Goal: Information Seeking & Learning: Learn about a topic

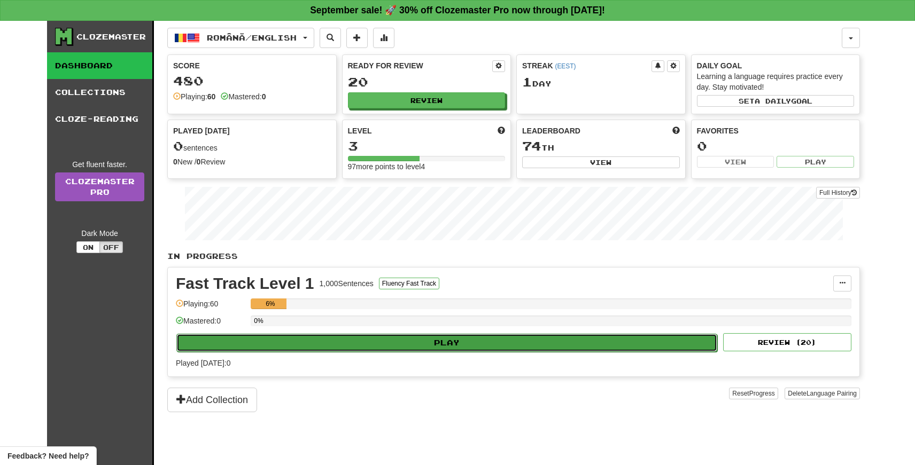
click at [440, 342] on button "Play" at bounding box center [446, 343] width 541 height 18
select select "**"
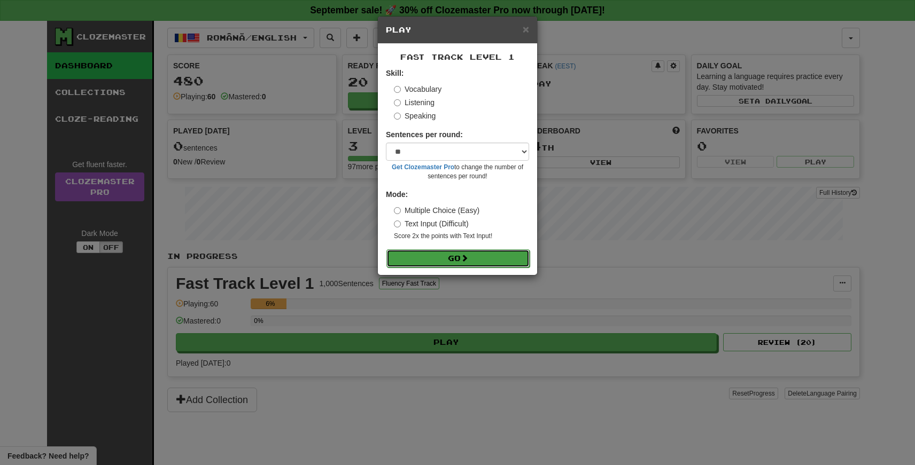
click at [453, 258] on button "Go" at bounding box center [457, 258] width 143 height 18
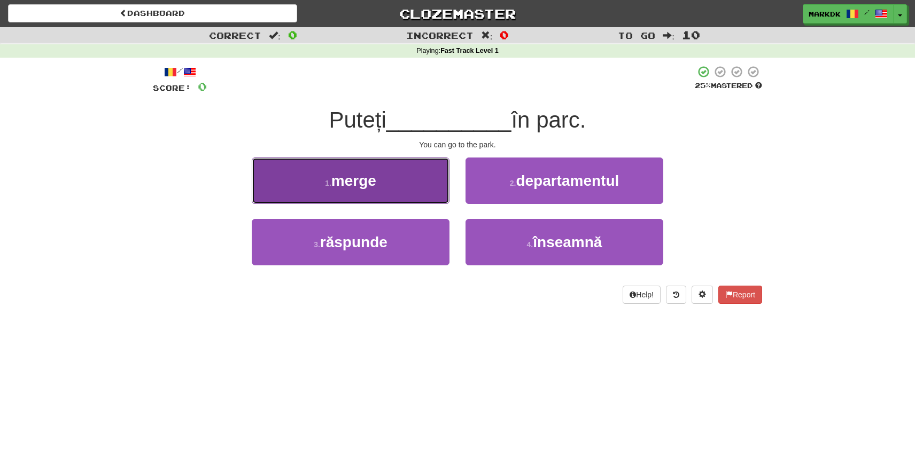
click at [391, 165] on button "1 . merge" at bounding box center [351, 181] width 198 height 46
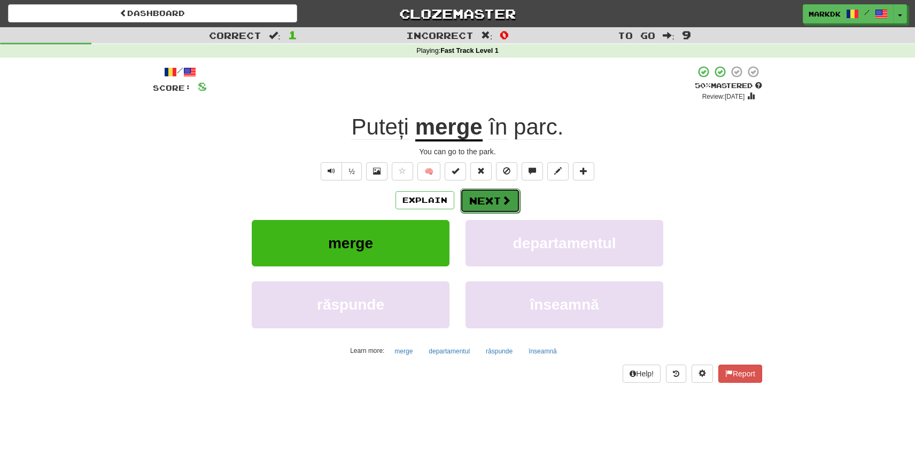
click at [493, 201] on button "Next" at bounding box center [490, 201] width 60 height 25
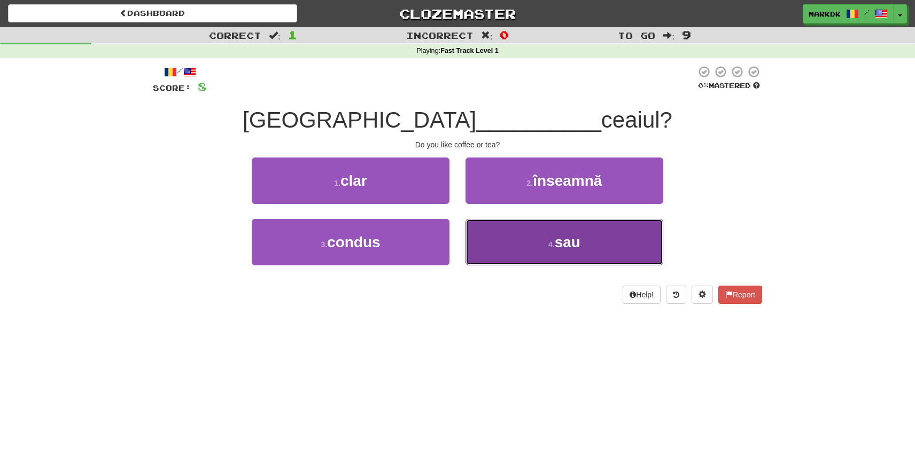
click at [533, 230] on button "4 . sau" at bounding box center [564, 242] width 198 height 46
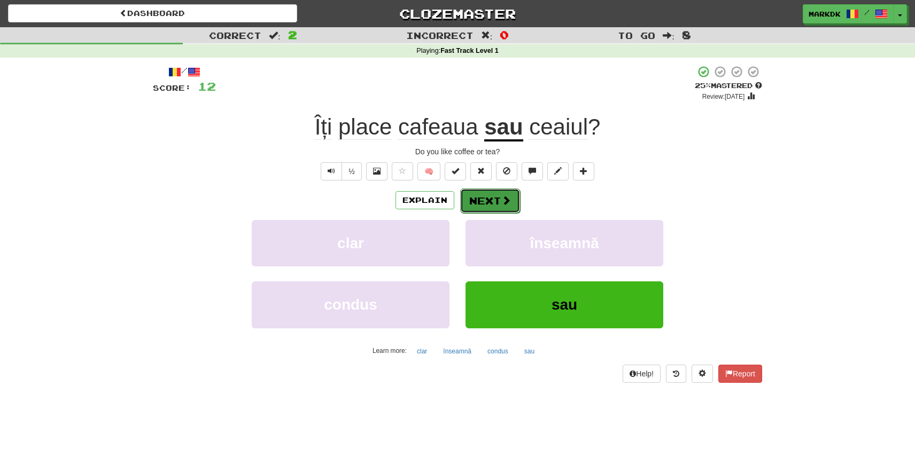
click at [492, 200] on button "Next" at bounding box center [490, 201] width 60 height 25
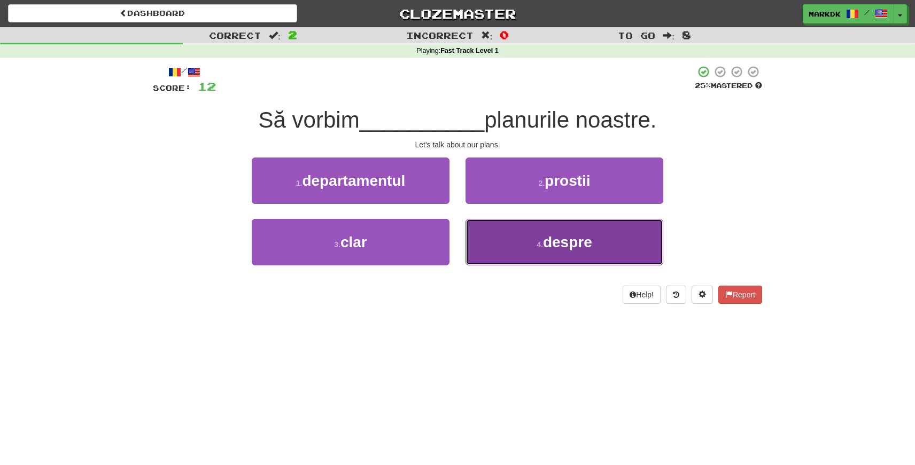
click at [564, 245] on span "despre" at bounding box center [567, 242] width 49 height 17
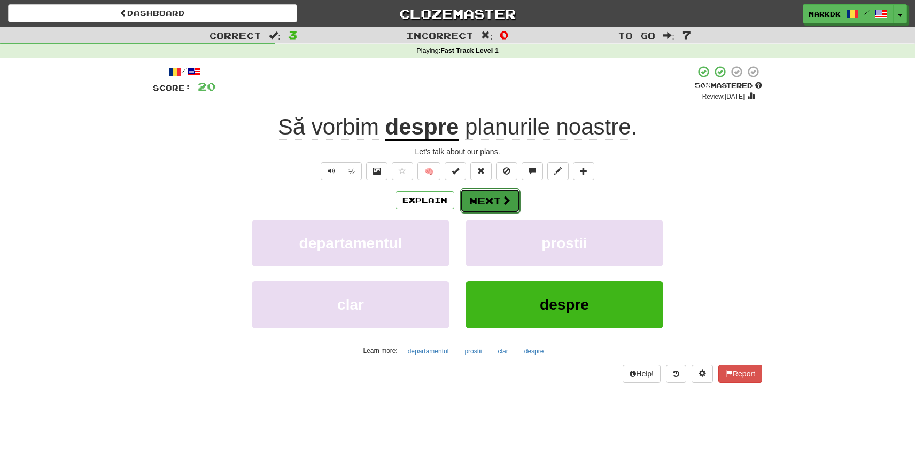
click at [488, 198] on button "Next" at bounding box center [490, 201] width 60 height 25
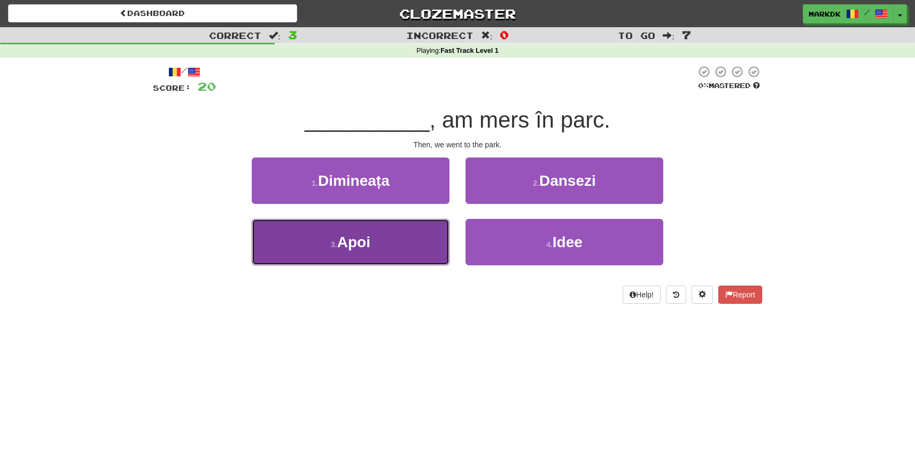
click at [364, 243] on span "Apoi" at bounding box center [353, 242] width 33 height 17
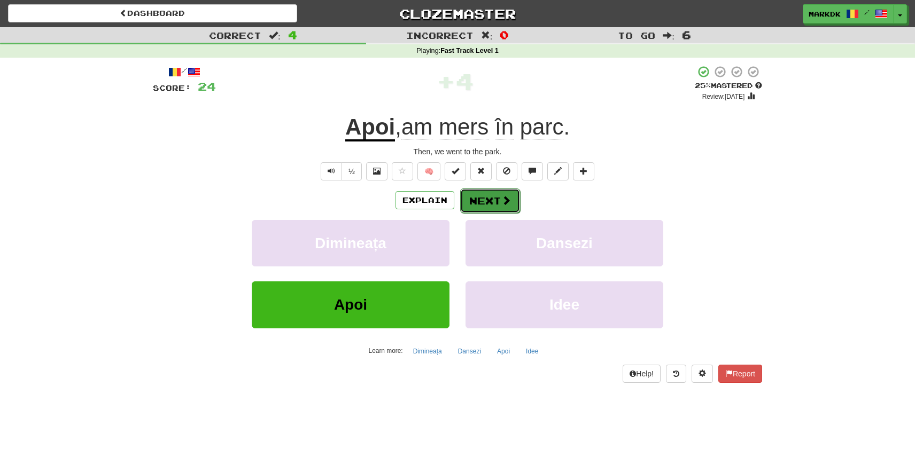
click at [487, 207] on button "Next" at bounding box center [490, 201] width 60 height 25
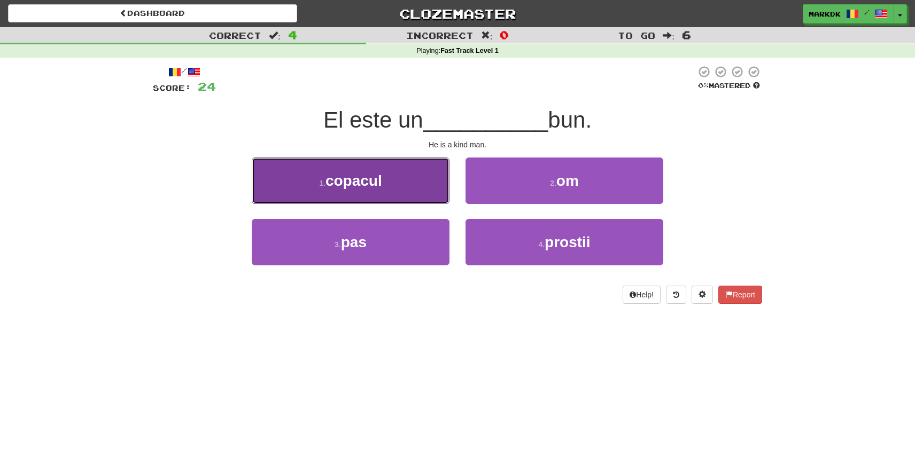
click at [363, 177] on span "copacul" at bounding box center [353, 181] width 57 height 17
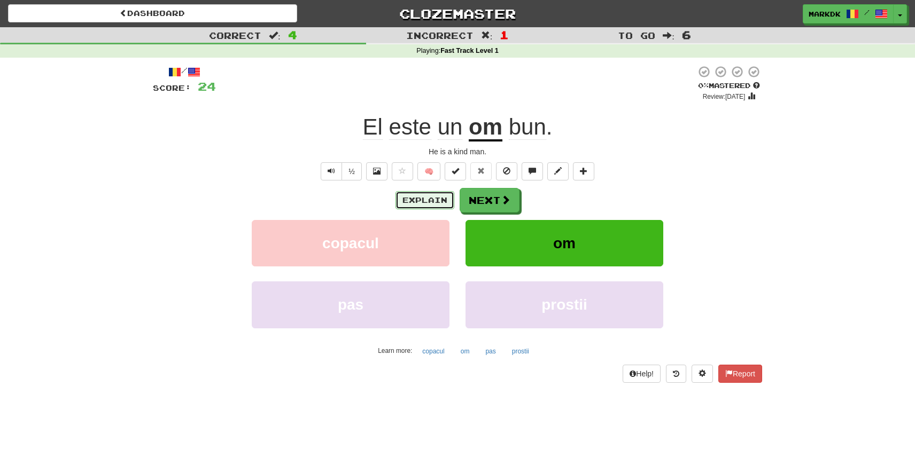
click at [430, 201] on button "Explain" at bounding box center [424, 200] width 59 height 18
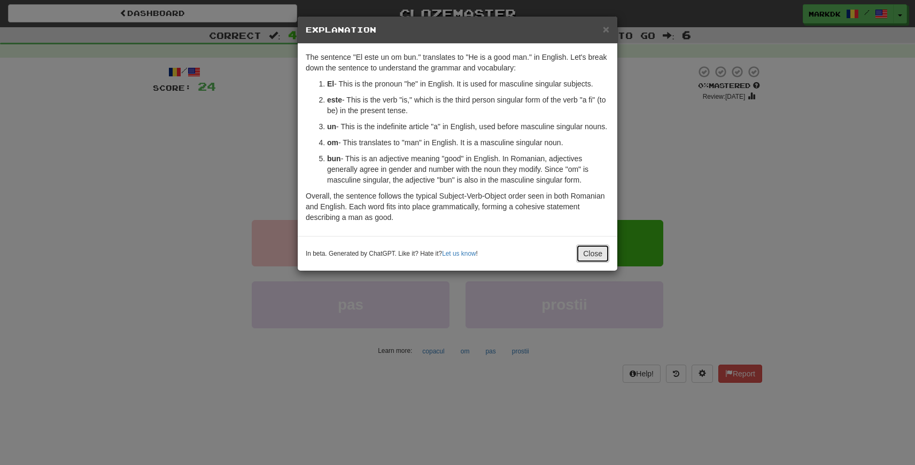
click at [592, 263] on button "Close" at bounding box center [592, 254] width 33 height 18
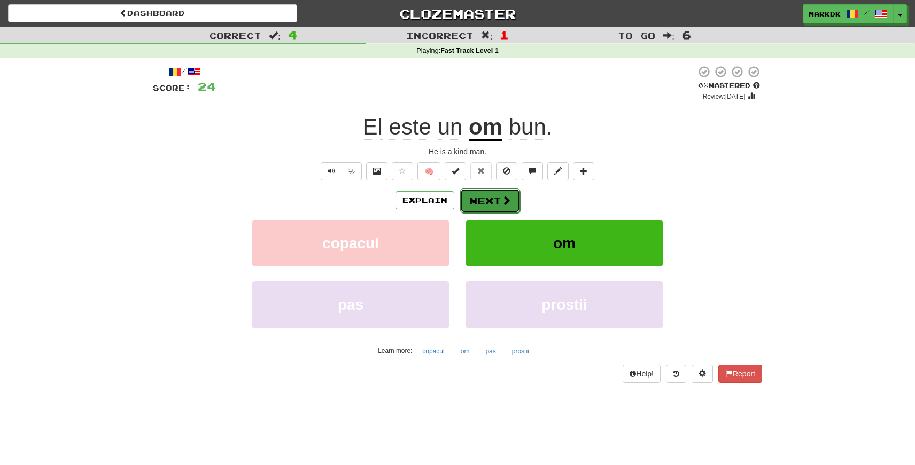
click at [483, 198] on button "Next" at bounding box center [490, 201] width 60 height 25
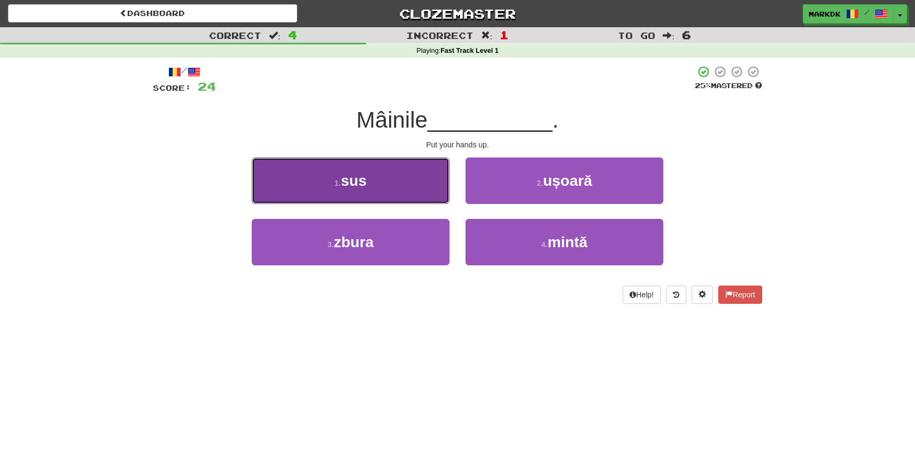
click at [358, 186] on span "sus" at bounding box center [354, 181] width 26 height 17
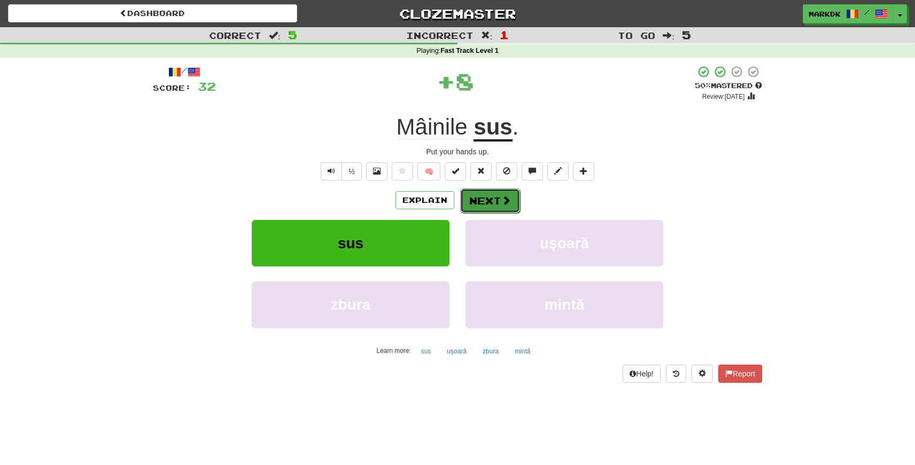
click at [483, 199] on button "Next" at bounding box center [490, 201] width 60 height 25
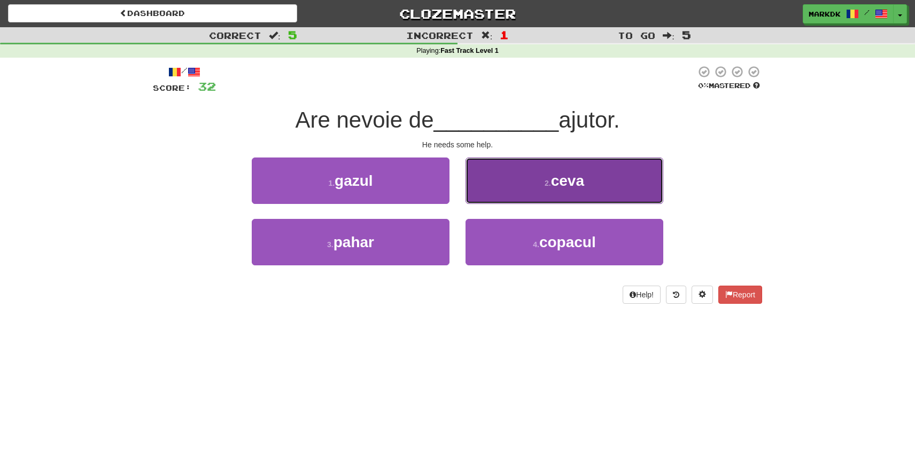
click at [555, 181] on span "ceva" at bounding box center [567, 181] width 33 height 17
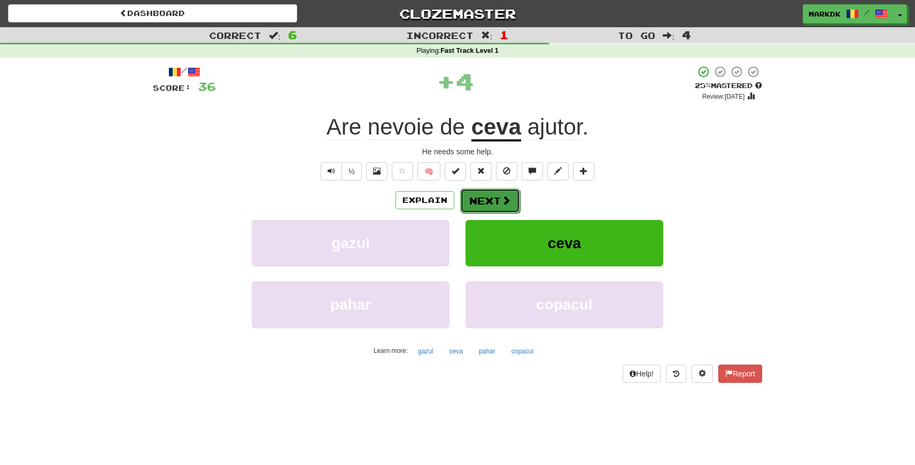
click at [483, 196] on button "Next" at bounding box center [490, 201] width 60 height 25
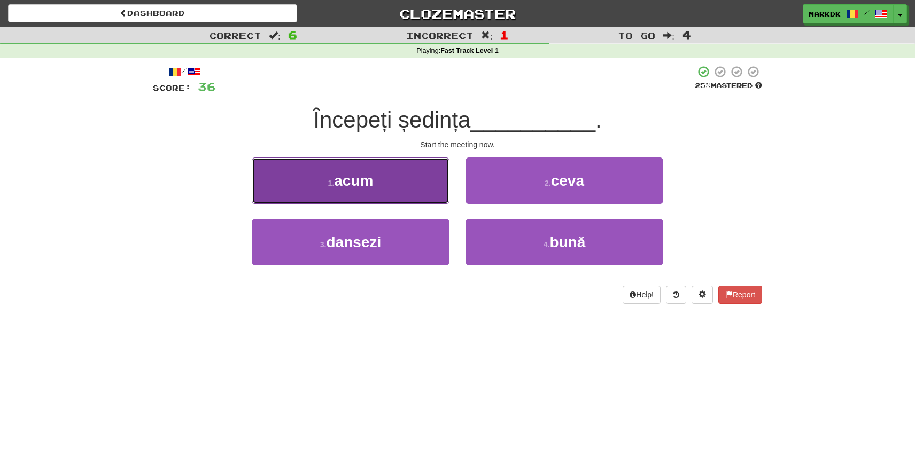
click at [361, 186] on span "acum" at bounding box center [353, 181] width 39 height 17
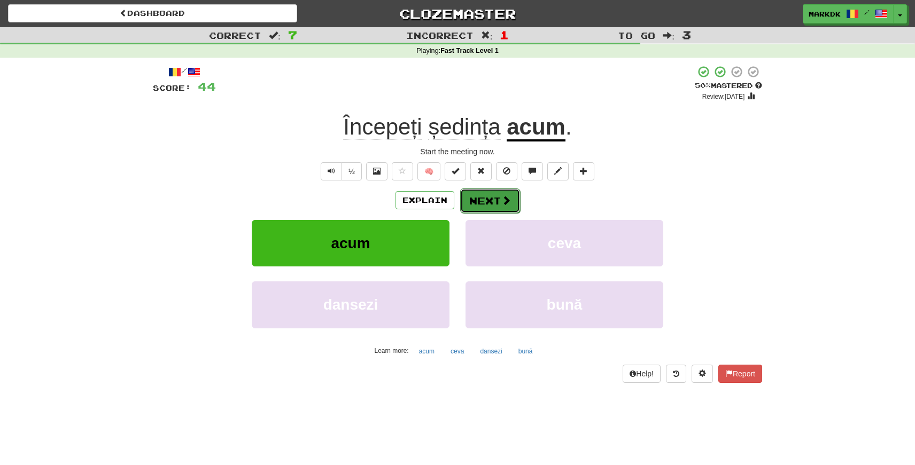
click at [475, 193] on button "Next" at bounding box center [490, 201] width 60 height 25
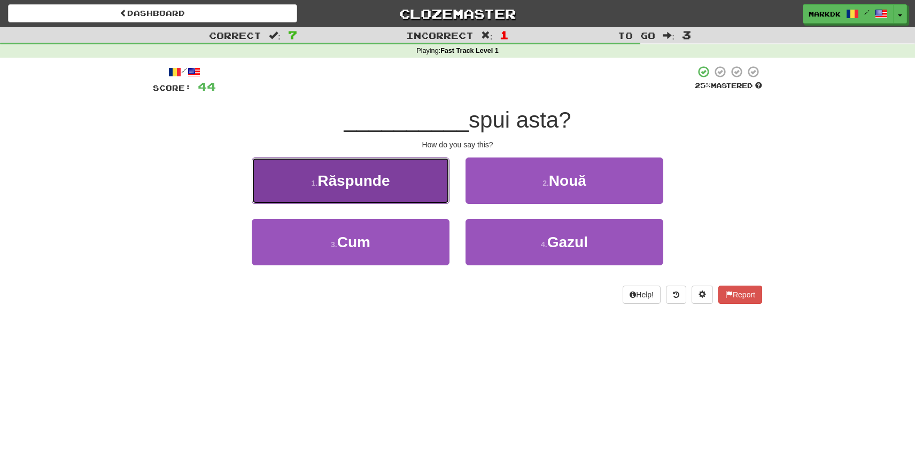
click at [385, 188] on span "Răspunde" at bounding box center [353, 181] width 72 height 17
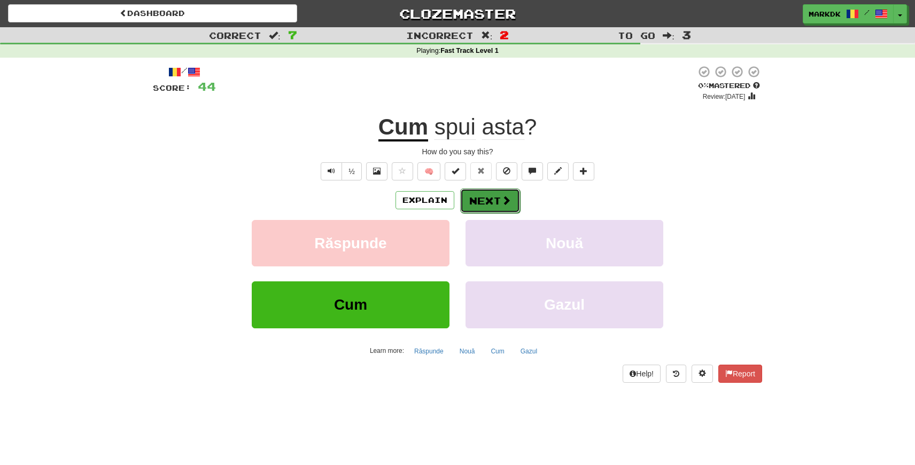
click at [487, 205] on button "Next" at bounding box center [490, 201] width 60 height 25
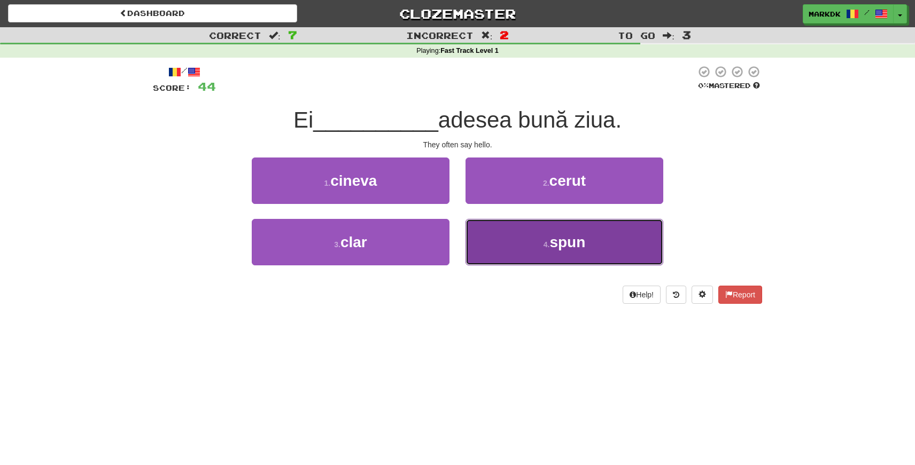
click at [541, 246] on button "4 . spun" at bounding box center [564, 242] width 198 height 46
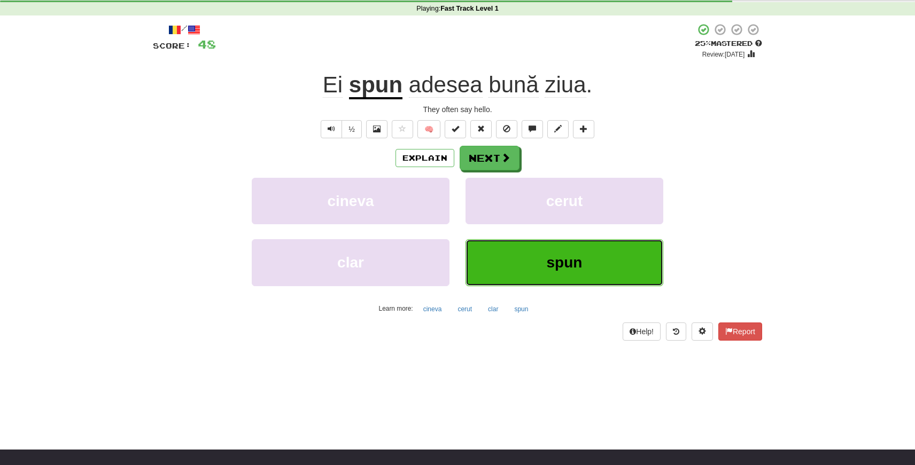
scroll to position [44, 0]
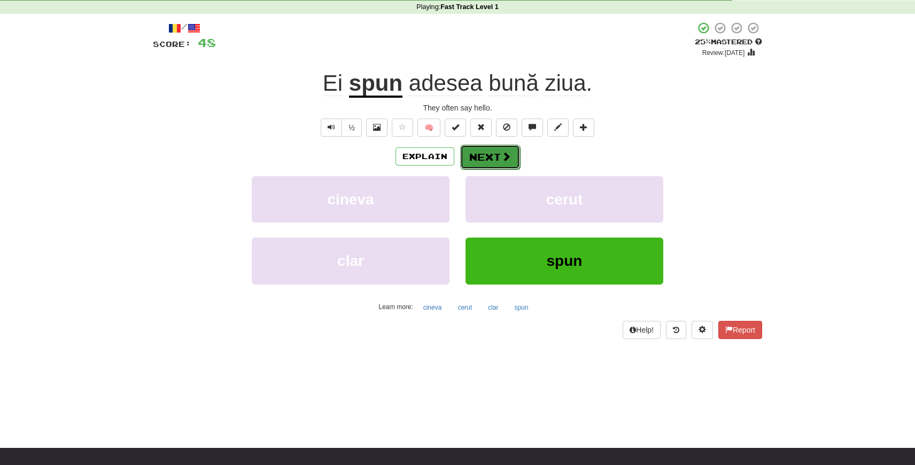
click at [492, 148] on button "Next" at bounding box center [490, 157] width 60 height 25
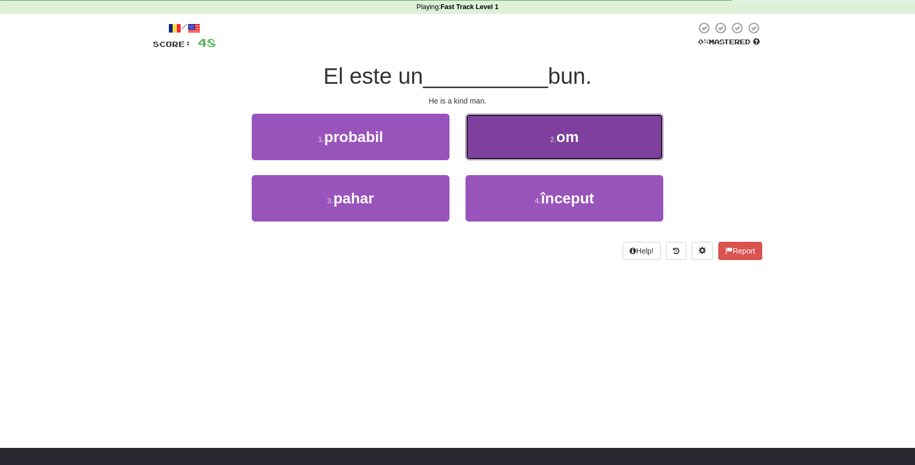
click at [537, 153] on button "2 . om" at bounding box center [564, 137] width 198 height 46
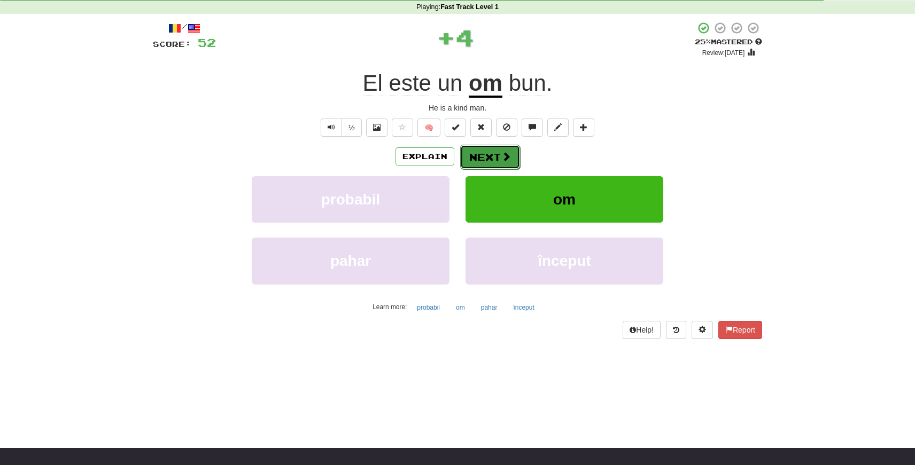
click at [486, 157] on button "Next" at bounding box center [490, 157] width 60 height 25
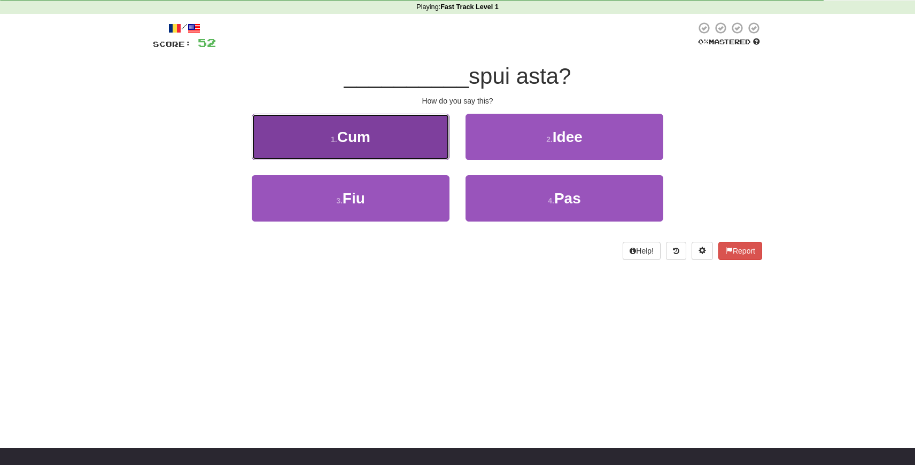
click at [385, 134] on button "1 . Cum" at bounding box center [351, 137] width 198 height 46
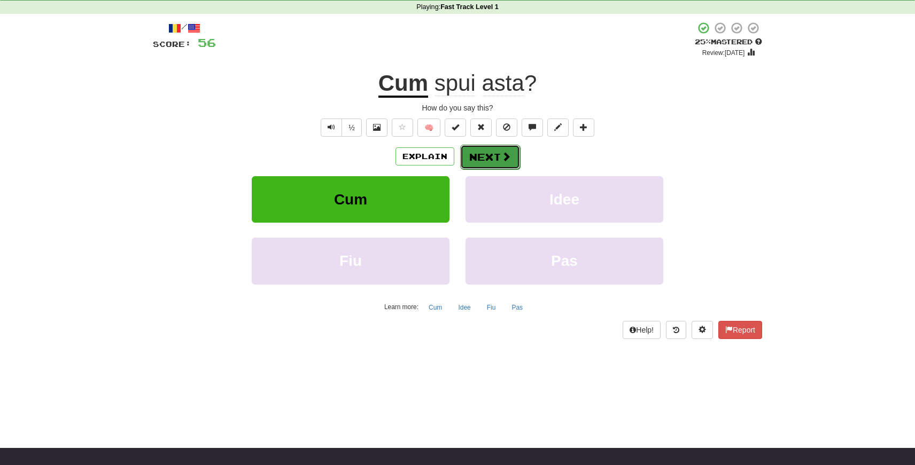
click at [488, 156] on button "Next" at bounding box center [490, 157] width 60 height 25
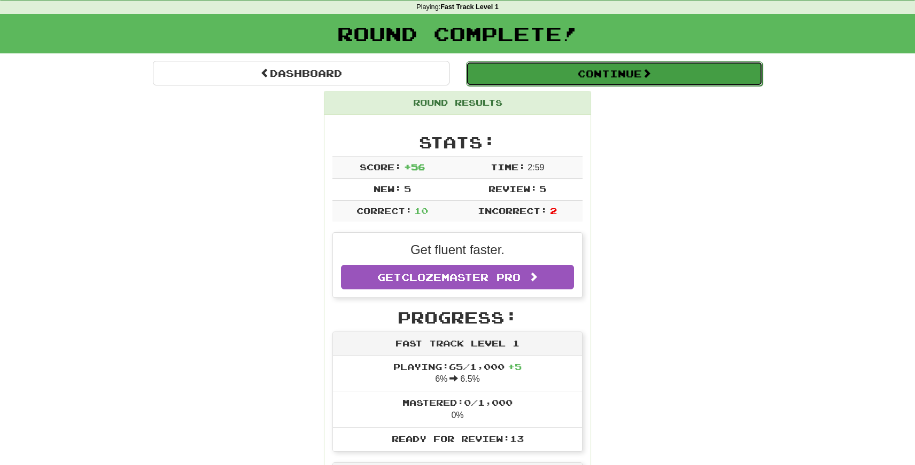
click at [597, 69] on button "Continue" at bounding box center [614, 73] width 297 height 25
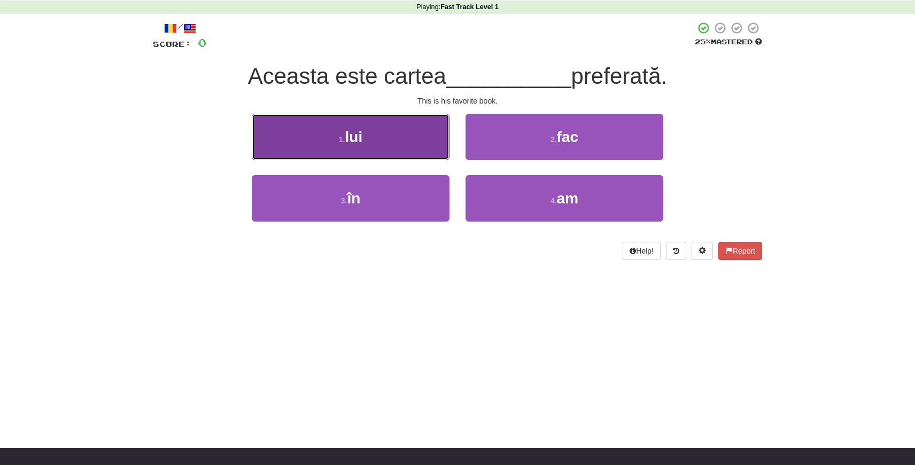
click at [402, 143] on button "1 . lui" at bounding box center [351, 137] width 198 height 46
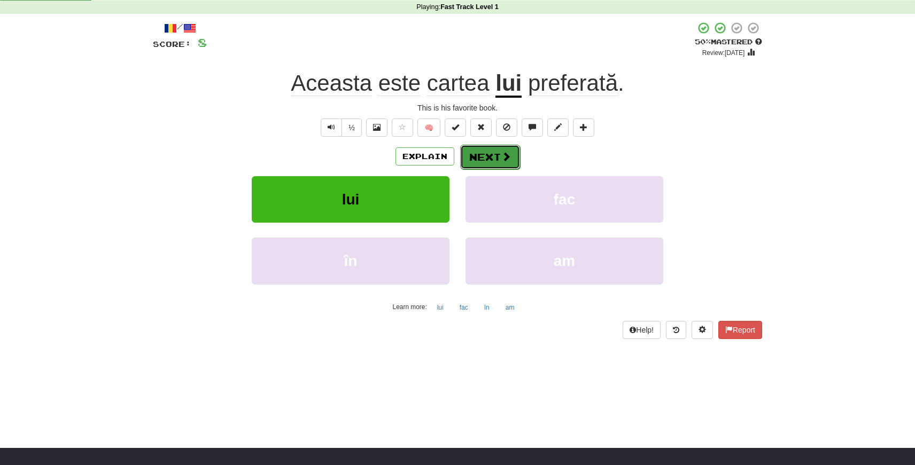
click at [487, 157] on button "Next" at bounding box center [490, 157] width 60 height 25
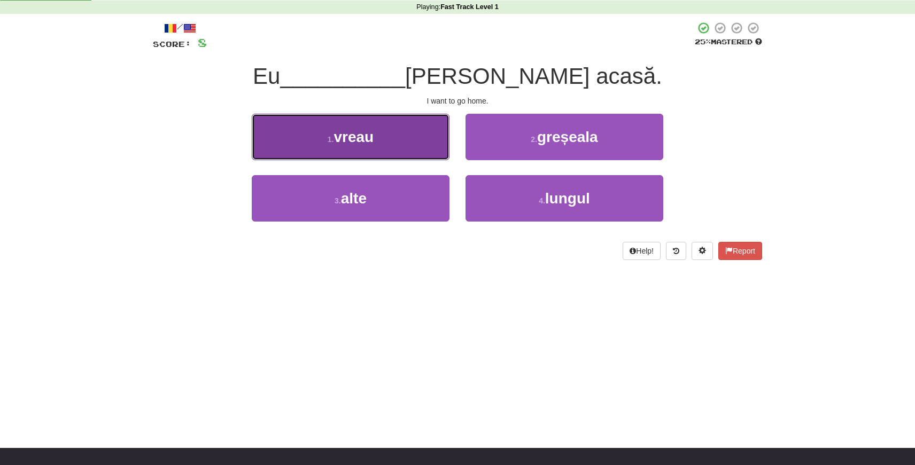
click at [400, 134] on button "1 . [GEOGRAPHIC_DATA]" at bounding box center [351, 137] width 198 height 46
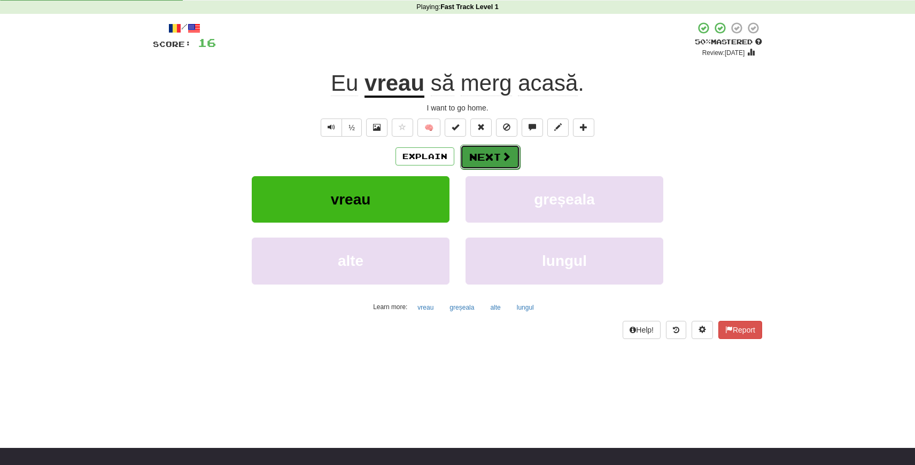
click at [483, 160] on button "Next" at bounding box center [490, 157] width 60 height 25
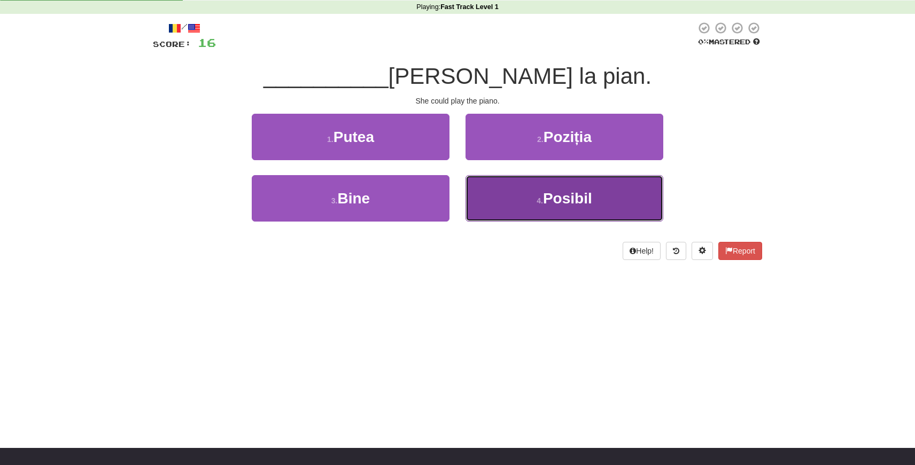
click at [520, 201] on button "4 . [GEOGRAPHIC_DATA]" at bounding box center [564, 198] width 198 height 46
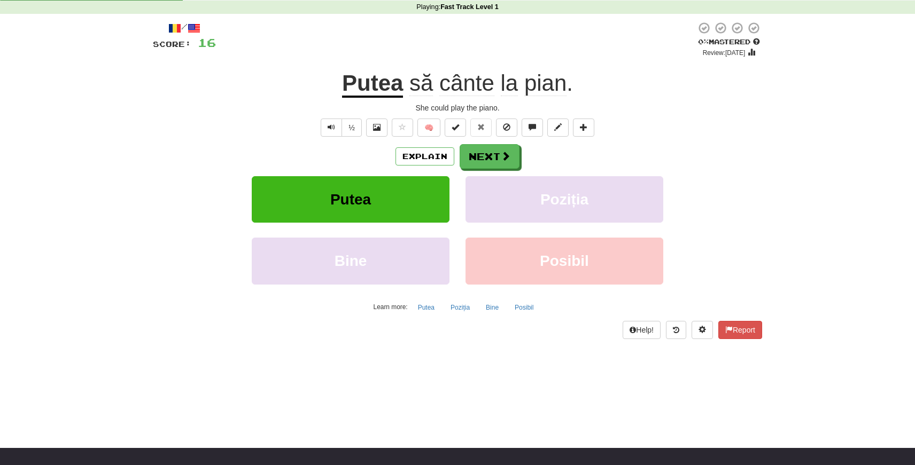
click at [462, 202] on div "Poziția" at bounding box center [564, 206] width 214 height 61
click at [430, 161] on button "Explain" at bounding box center [424, 156] width 59 height 18
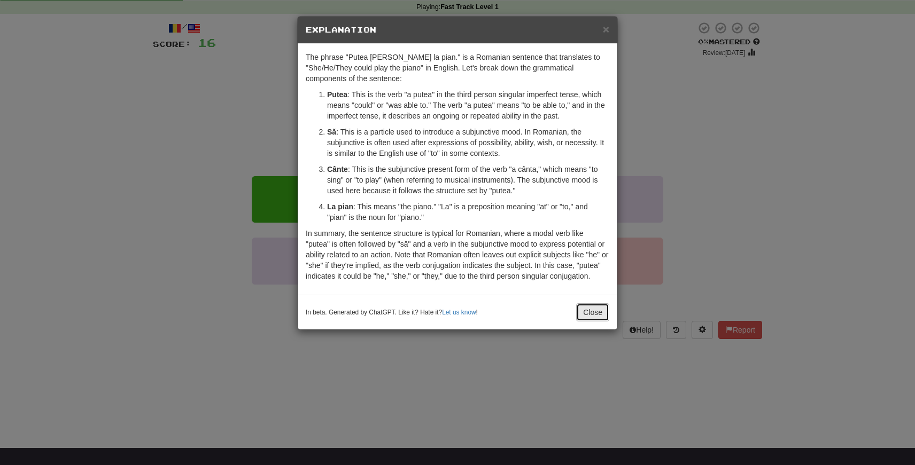
click at [589, 322] on button "Close" at bounding box center [592, 312] width 33 height 18
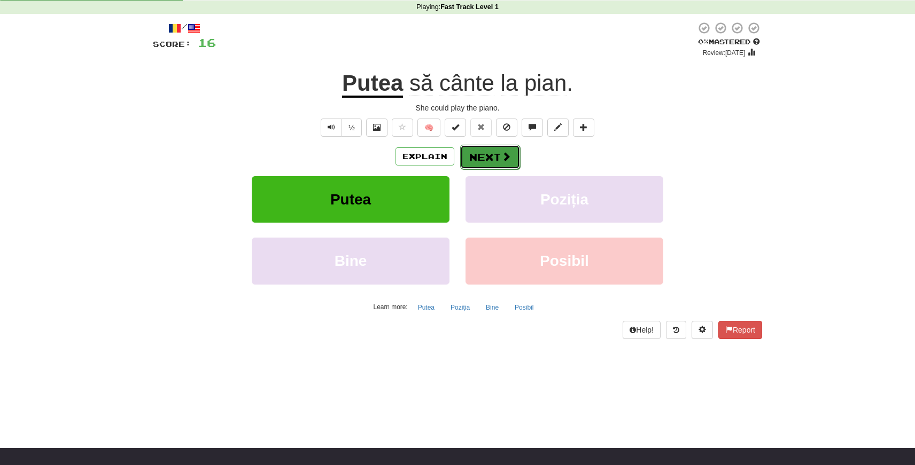
click at [491, 159] on button "Next" at bounding box center [490, 157] width 60 height 25
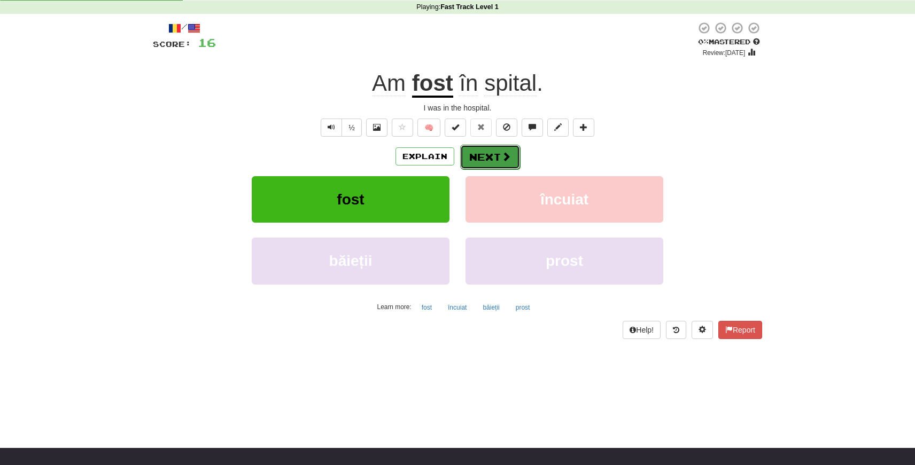
click at [475, 163] on button "Next" at bounding box center [490, 157] width 60 height 25
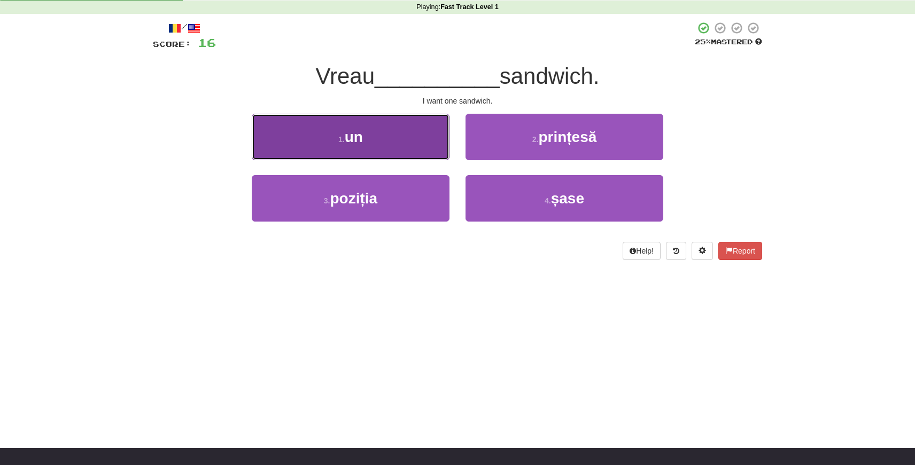
click at [405, 147] on button "1 . un" at bounding box center [351, 137] width 198 height 46
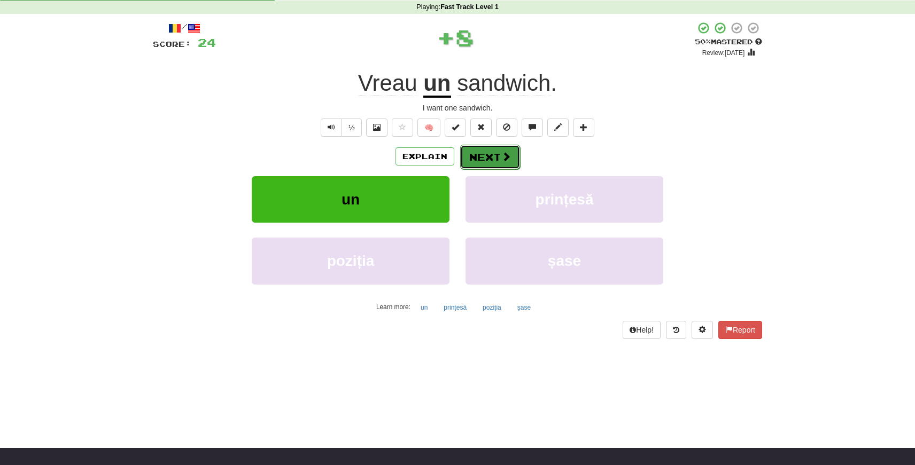
click at [479, 165] on button "Next" at bounding box center [490, 157] width 60 height 25
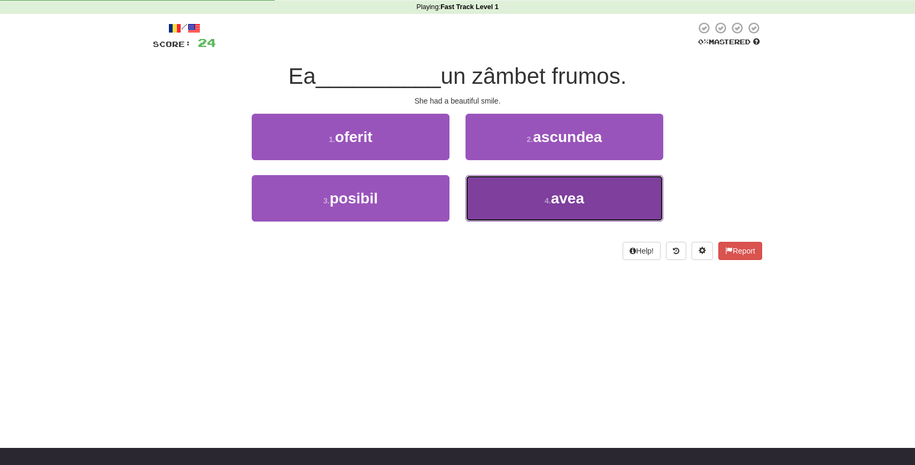
click at [502, 197] on button "4 . avea" at bounding box center [564, 198] width 198 height 46
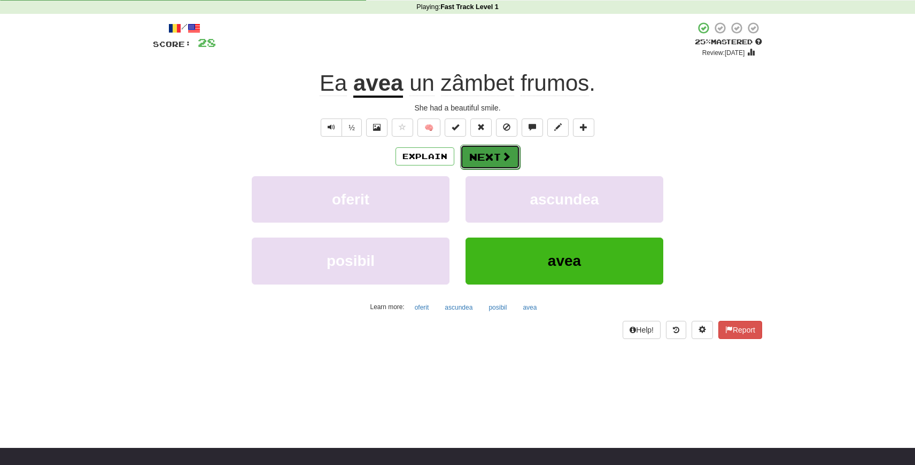
click at [483, 160] on button "Next" at bounding box center [490, 157] width 60 height 25
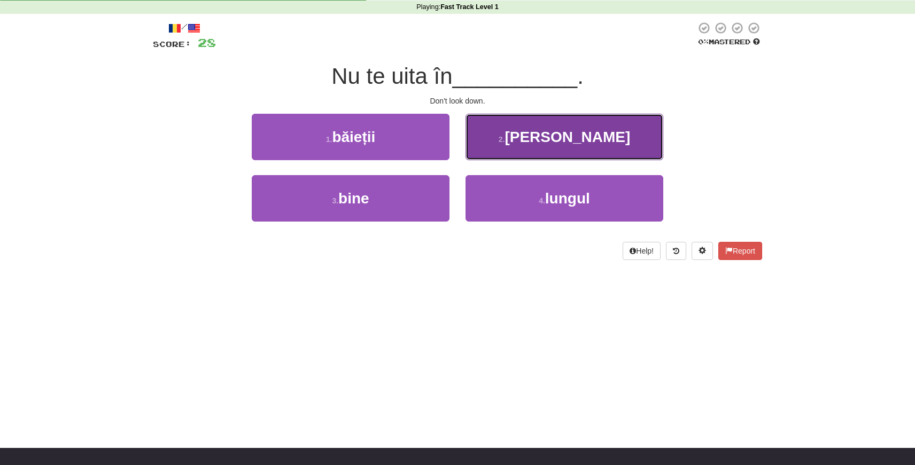
click at [541, 147] on button "2 . [PERSON_NAME]" at bounding box center [564, 137] width 198 height 46
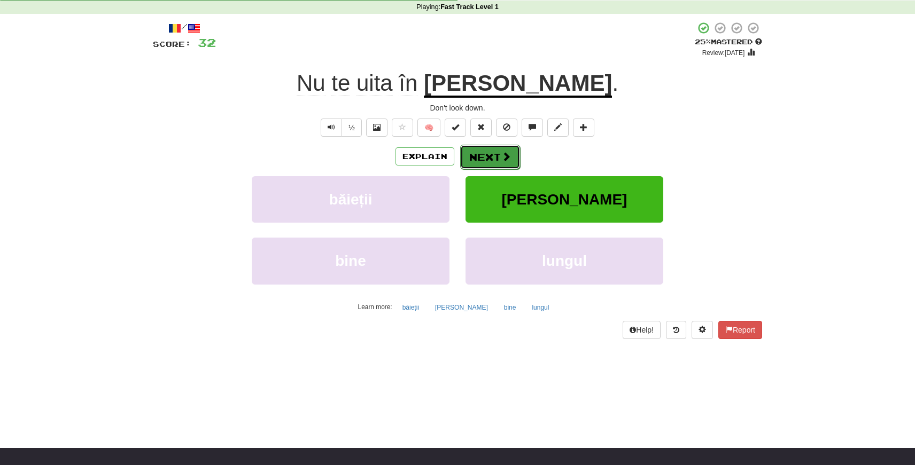
click at [486, 154] on button "Next" at bounding box center [490, 157] width 60 height 25
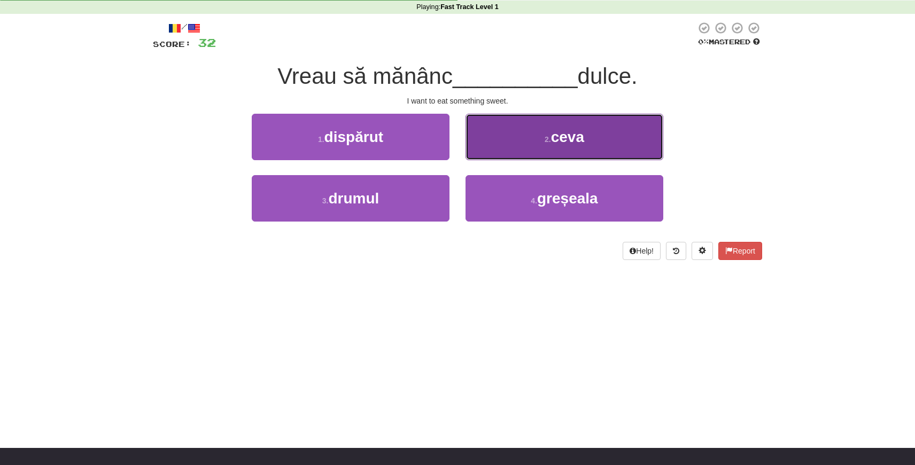
click at [543, 146] on button "2 . [GEOGRAPHIC_DATA]" at bounding box center [564, 137] width 198 height 46
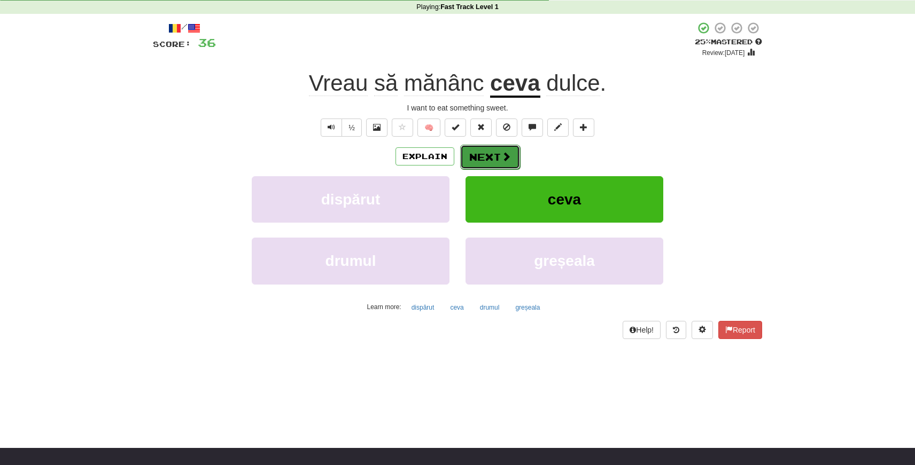
click at [485, 160] on button "Next" at bounding box center [490, 157] width 60 height 25
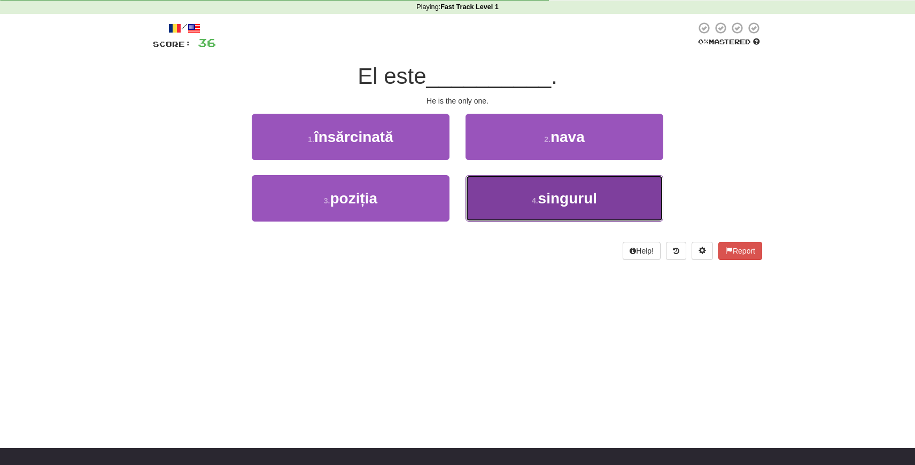
click at [560, 197] on span "singurul" at bounding box center [567, 198] width 59 height 17
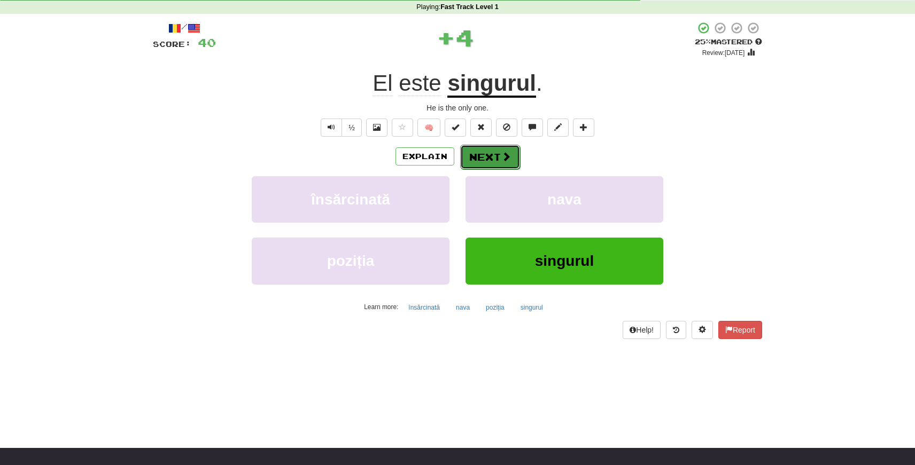
click at [484, 158] on button "Next" at bounding box center [490, 157] width 60 height 25
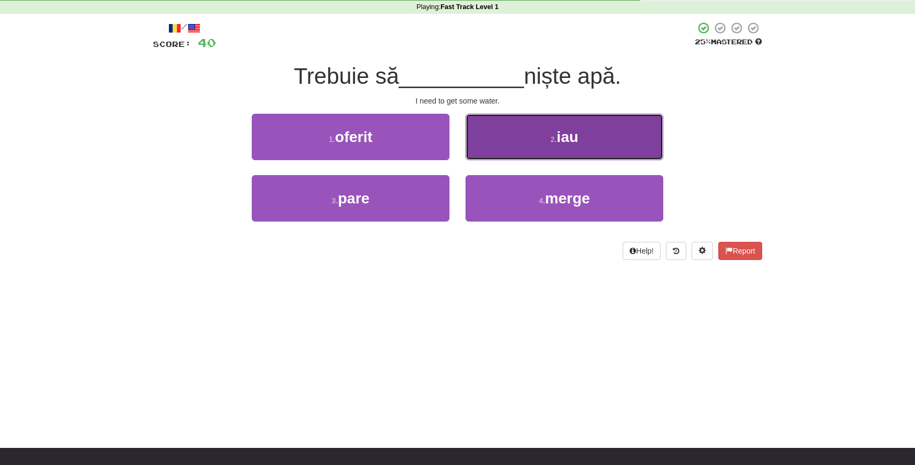
click at [532, 133] on button "2 . iau" at bounding box center [564, 137] width 198 height 46
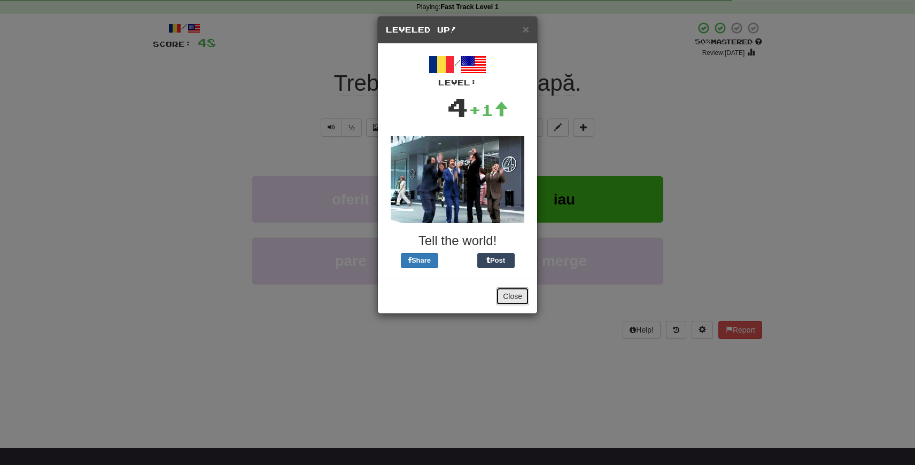
click at [513, 292] on button "Close" at bounding box center [512, 296] width 33 height 18
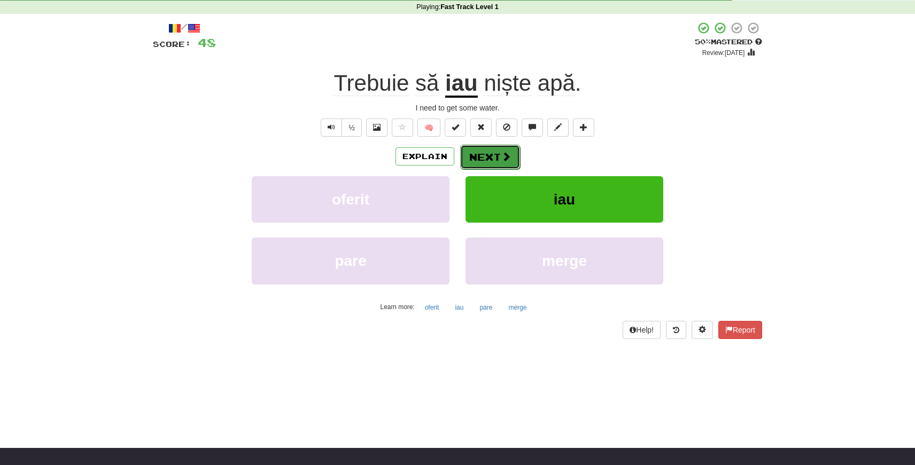
click at [482, 161] on button "Next" at bounding box center [490, 157] width 60 height 25
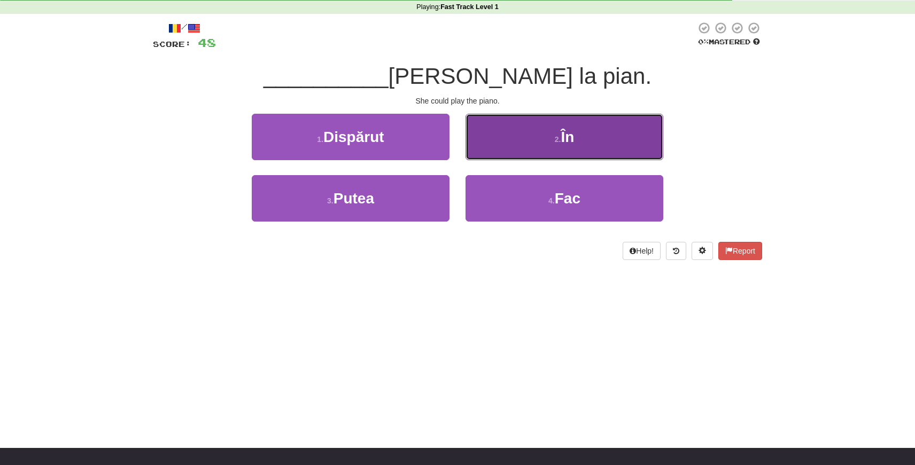
click at [505, 146] on button "2 . În" at bounding box center [564, 137] width 198 height 46
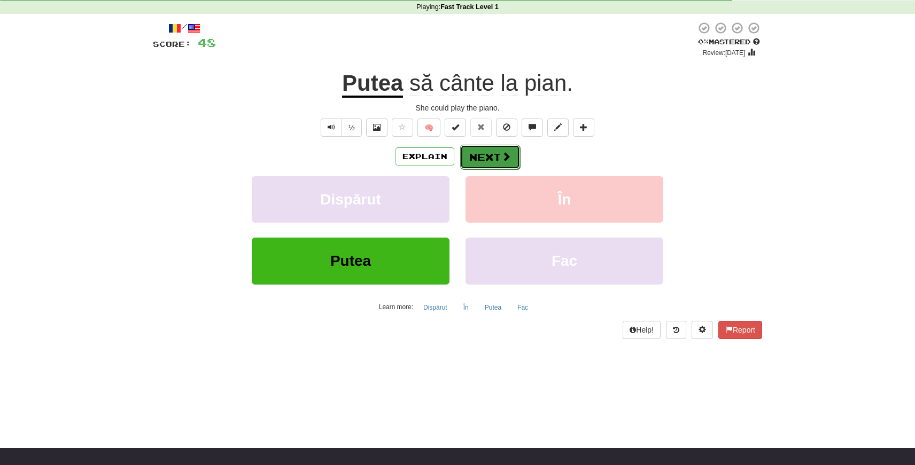
click at [466, 156] on button "Next" at bounding box center [490, 157] width 60 height 25
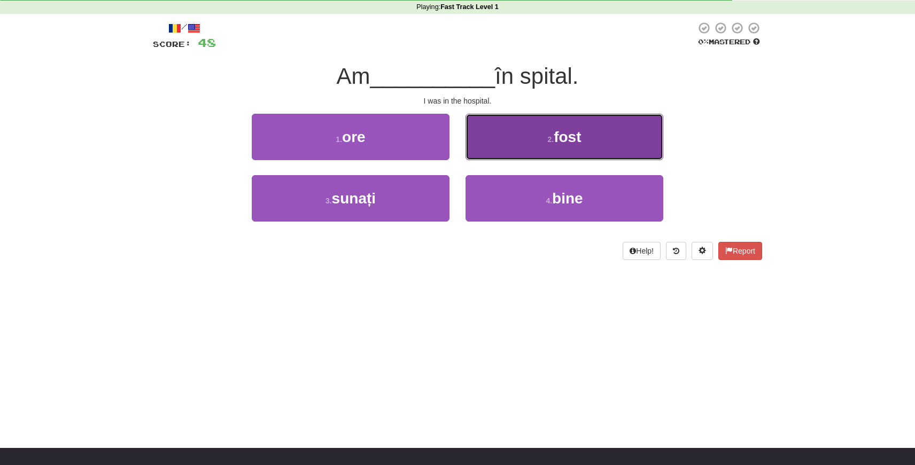
click at [487, 149] on button "2 . fost" at bounding box center [564, 137] width 198 height 46
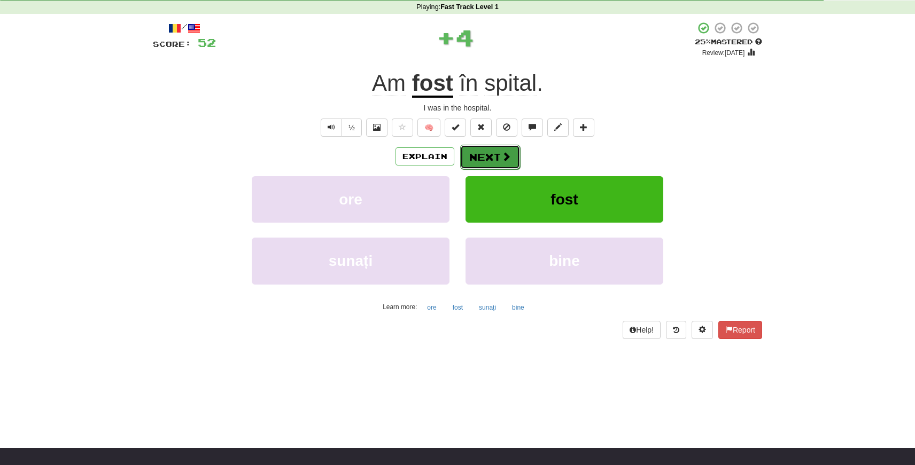
click at [481, 159] on button "Next" at bounding box center [490, 157] width 60 height 25
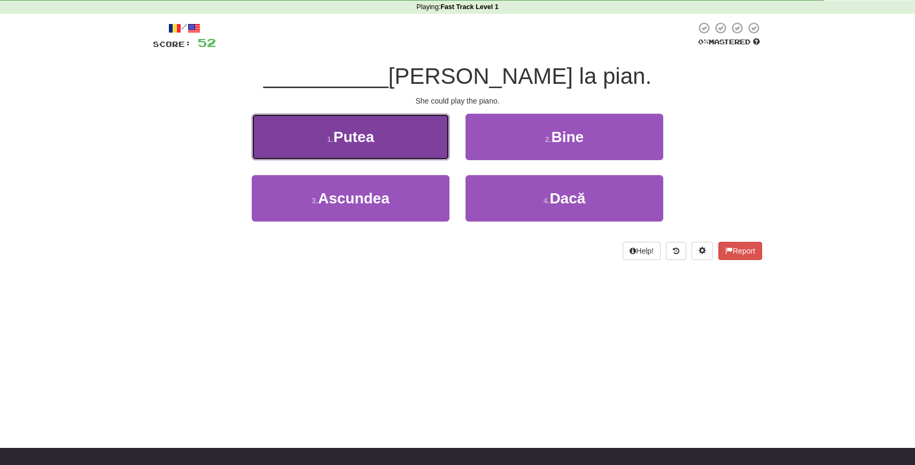
click at [391, 128] on button "1 . [GEOGRAPHIC_DATA]" at bounding box center [351, 137] width 198 height 46
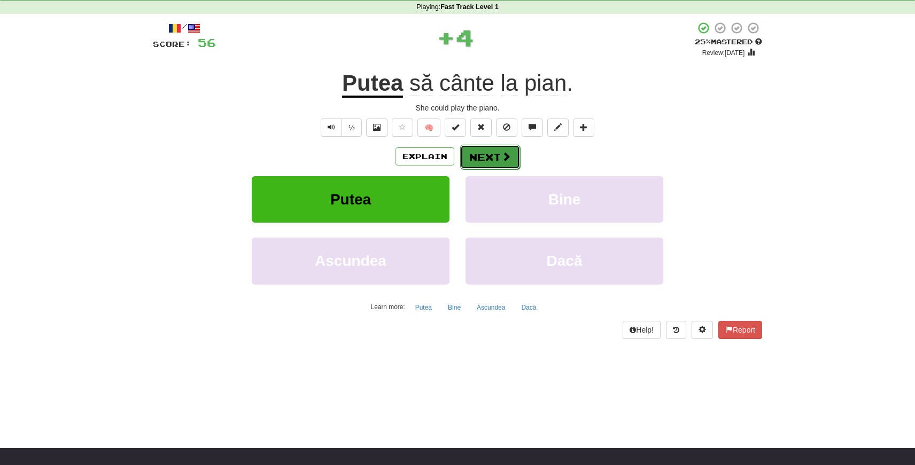
click at [491, 157] on button "Next" at bounding box center [490, 157] width 60 height 25
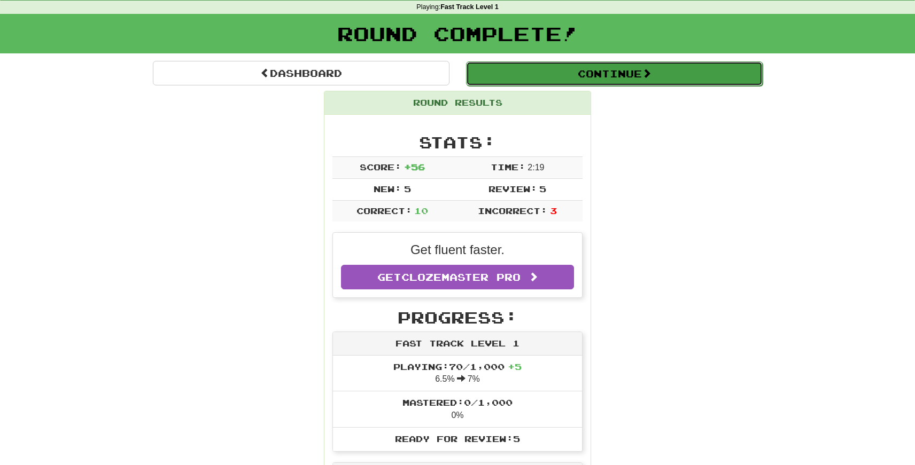
click at [555, 66] on button "Continue" at bounding box center [614, 73] width 297 height 25
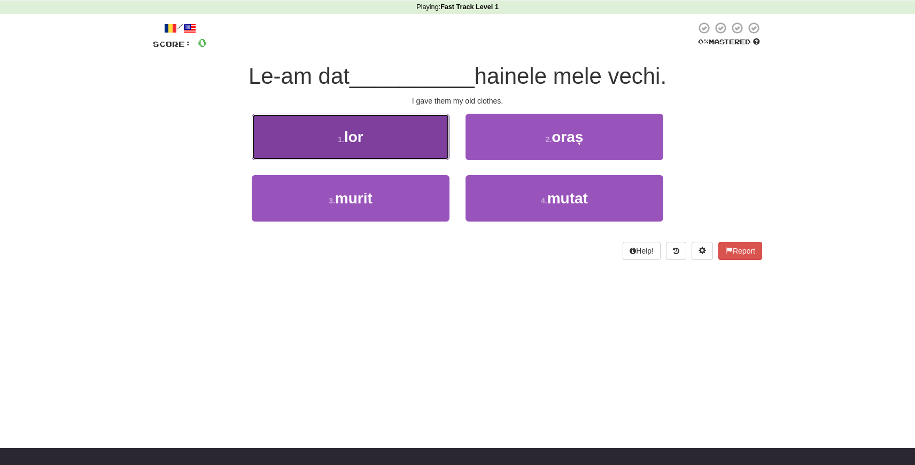
click at [430, 139] on button "1 . lor" at bounding box center [351, 137] width 198 height 46
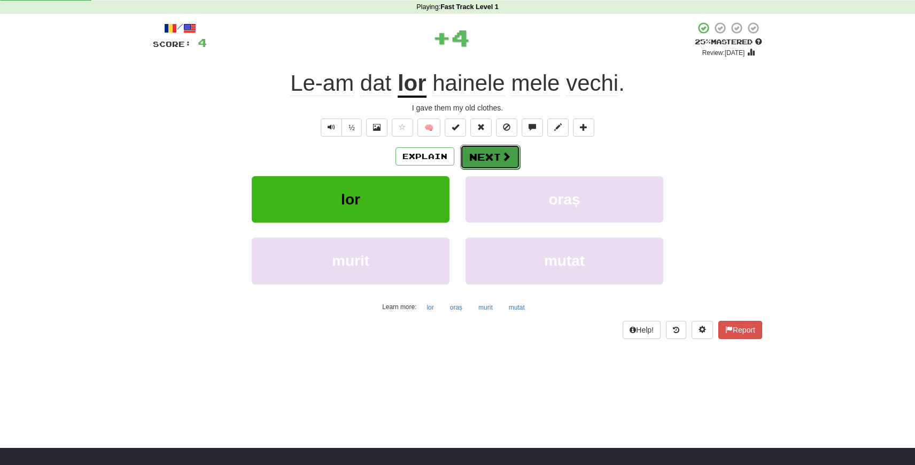
click at [480, 155] on button "Next" at bounding box center [490, 157] width 60 height 25
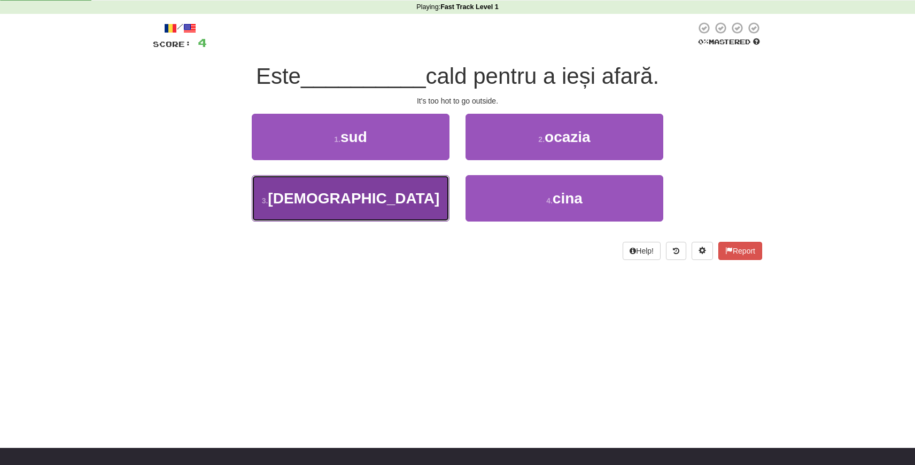
click at [345, 208] on button "3 . prea" at bounding box center [351, 198] width 198 height 46
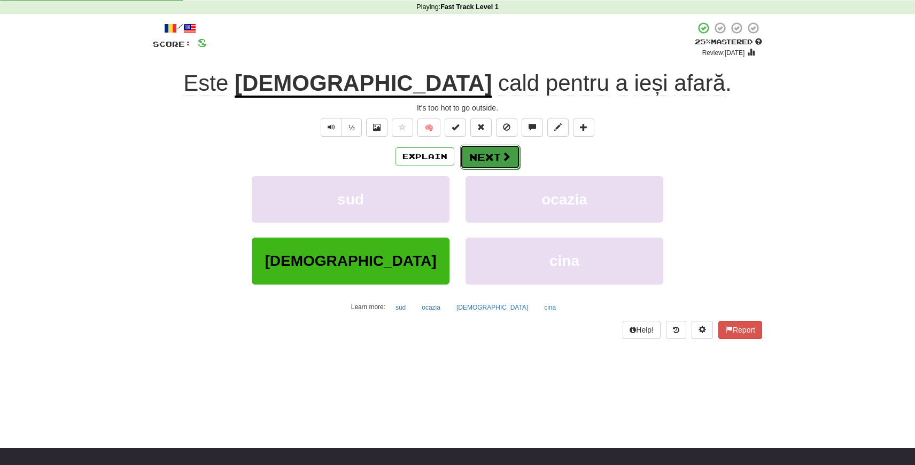
click at [484, 159] on button "Next" at bounding box center [490, 157] width 60 height 25
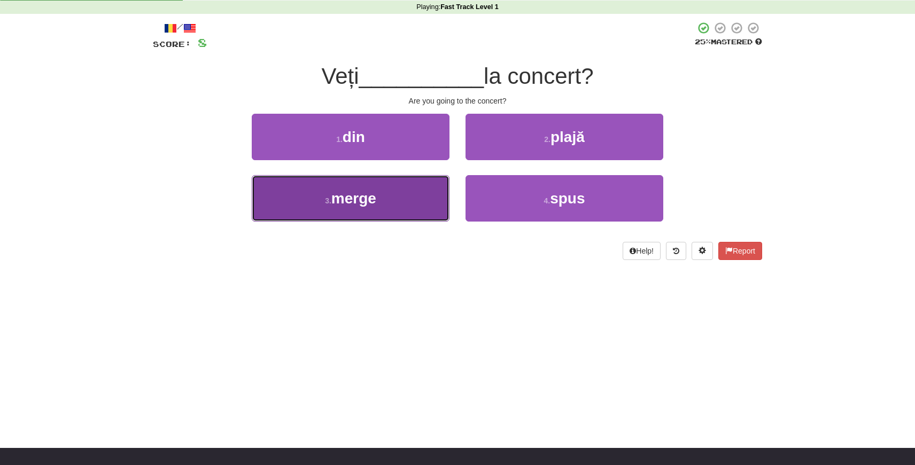
click at [399, 193] on button "3 . merge" at bounding box center [351, 198] width 198 height 46
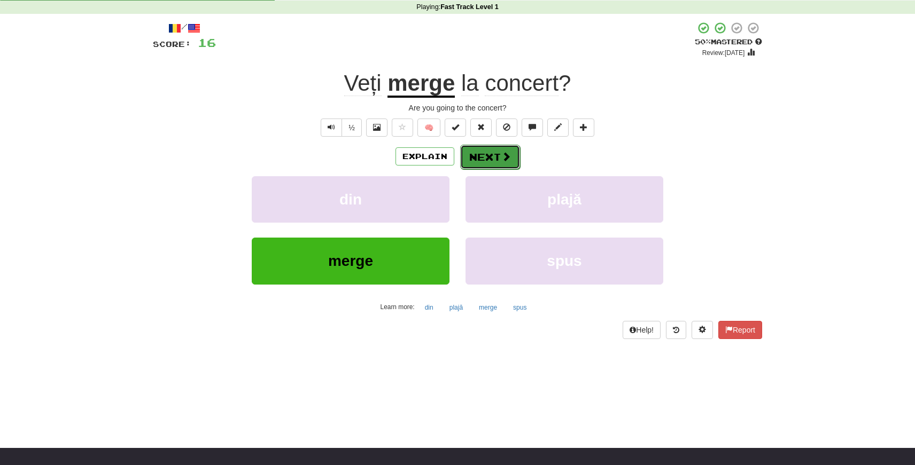
click at [486, 155] on button "Next" at bounding box center [490, 157] width 60 height 25
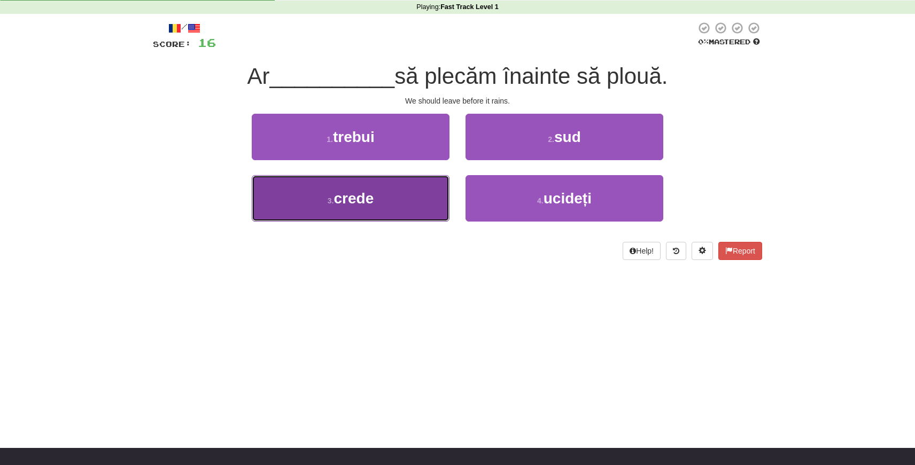
click at [388, 205] on button "3 . crede" at bounding box center [351, 198] width 198 height 46
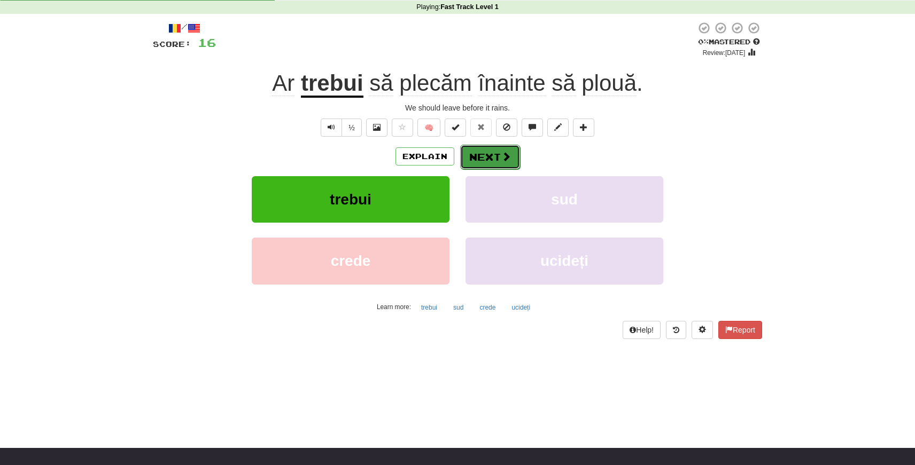
click at [495, 152] on button "Next" at bounding box center [490, 157] width 60 height 25
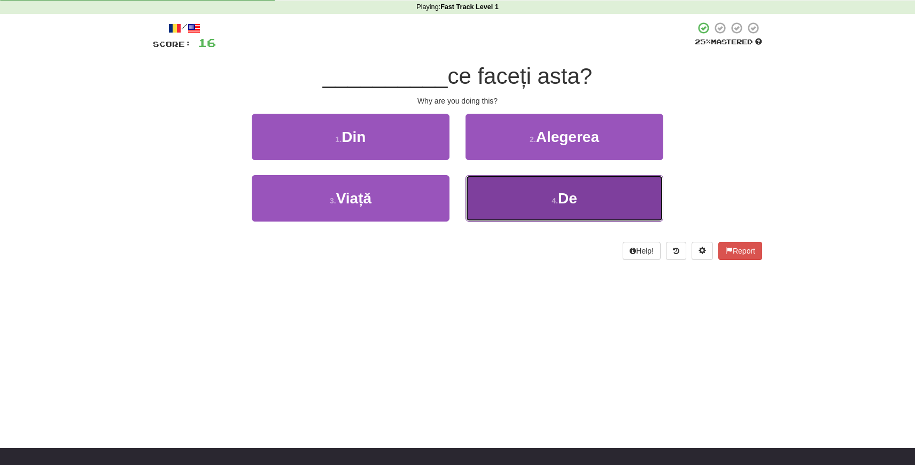
click at [559, 199] on span "De" at bounding box center [567, 198] width 19 height 17
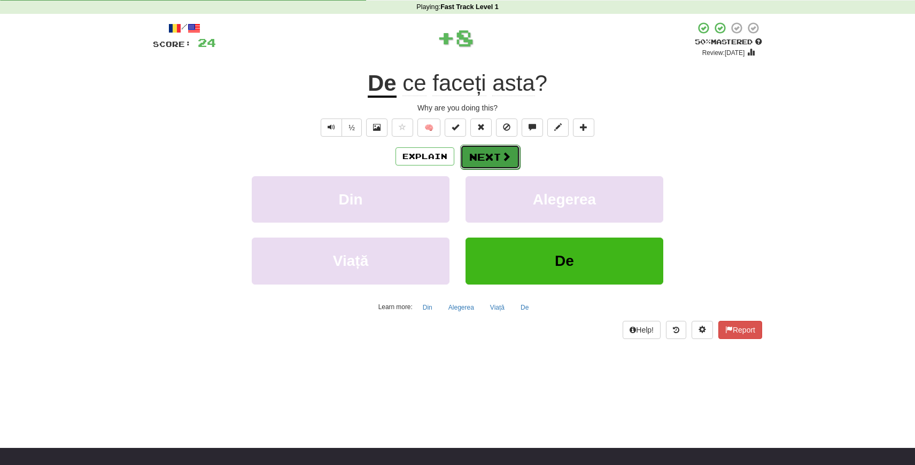
click at [492, 152] on button "Next" at bounding box center [490, 157] width 60 height 25
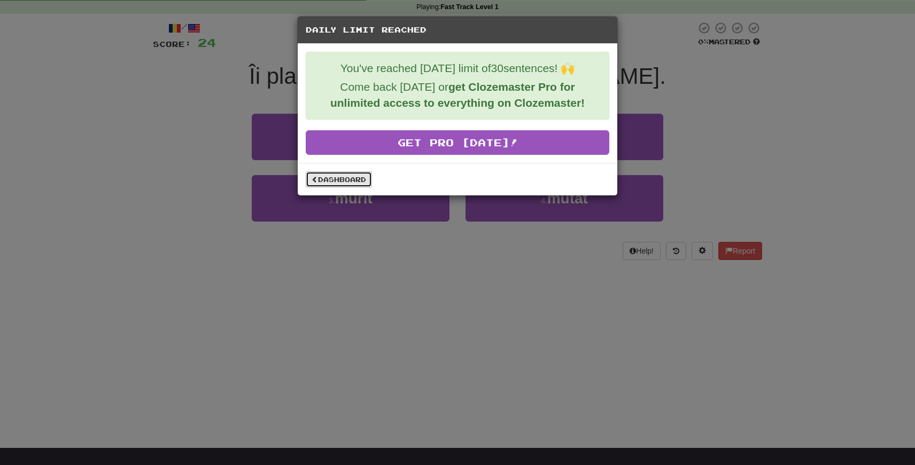
click at [323, 183] on link "Dashboard" at bounding box center [339, 179] width 66 height 16
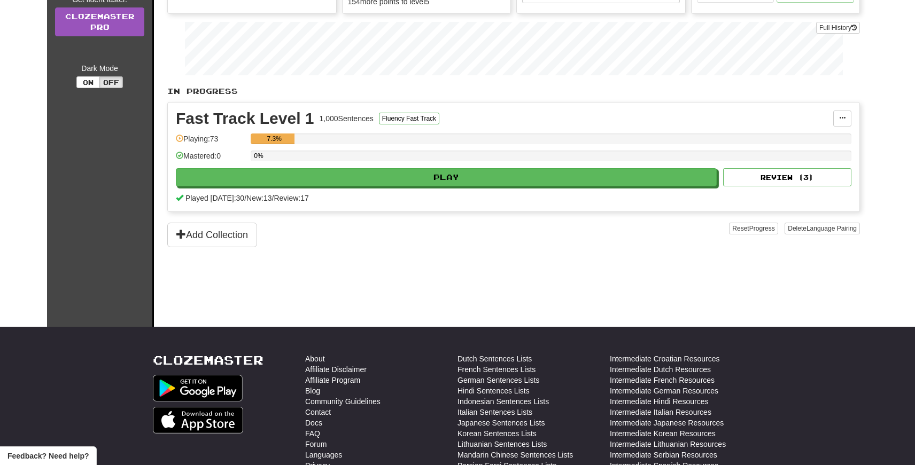
scroll to position [174, 0]
